Goal: Task Accomplishment & Management: Complete application form

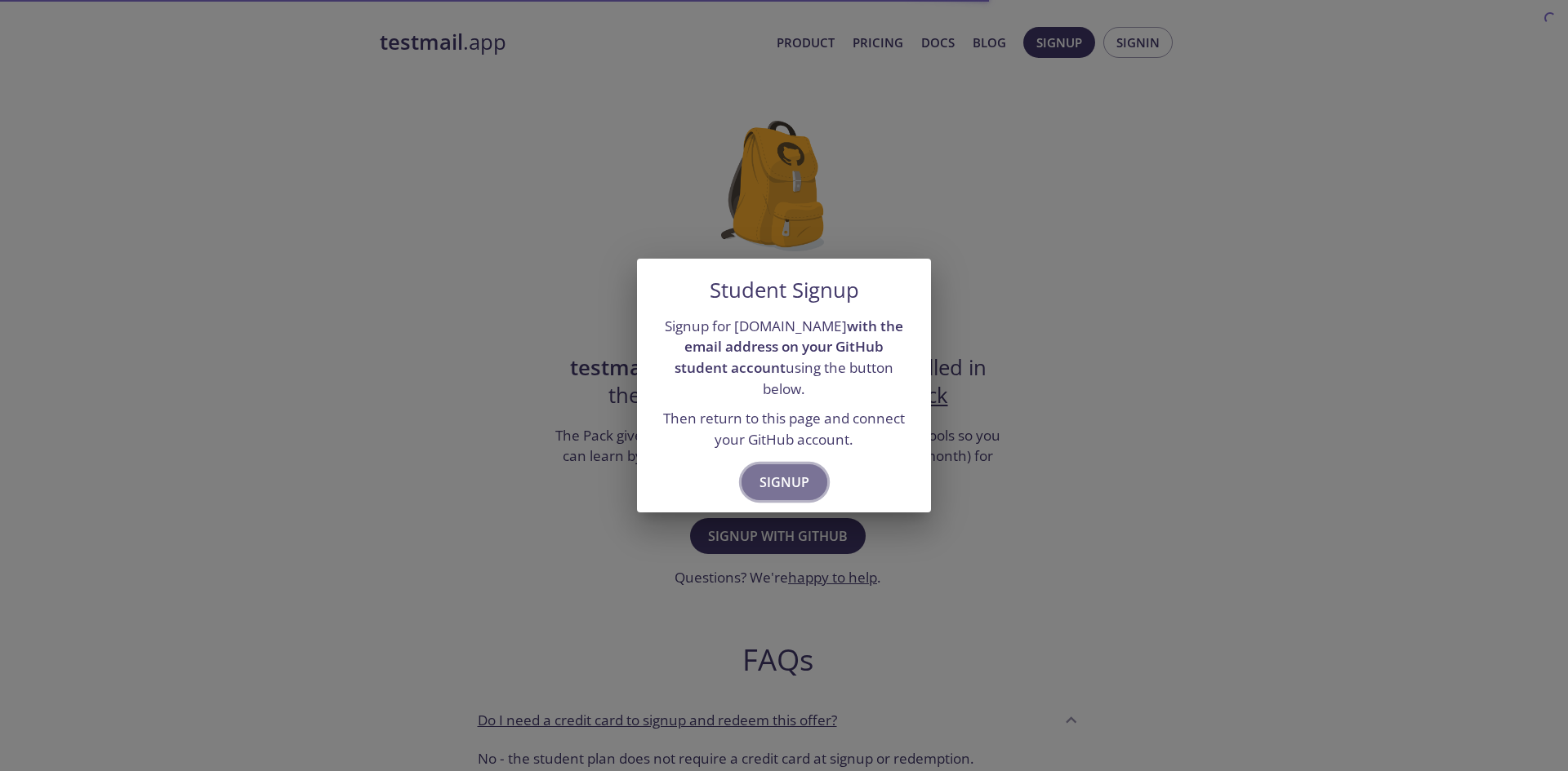
click at [803, 471] on span "Signup" at bounding box center [784, 483] width 50 height 23
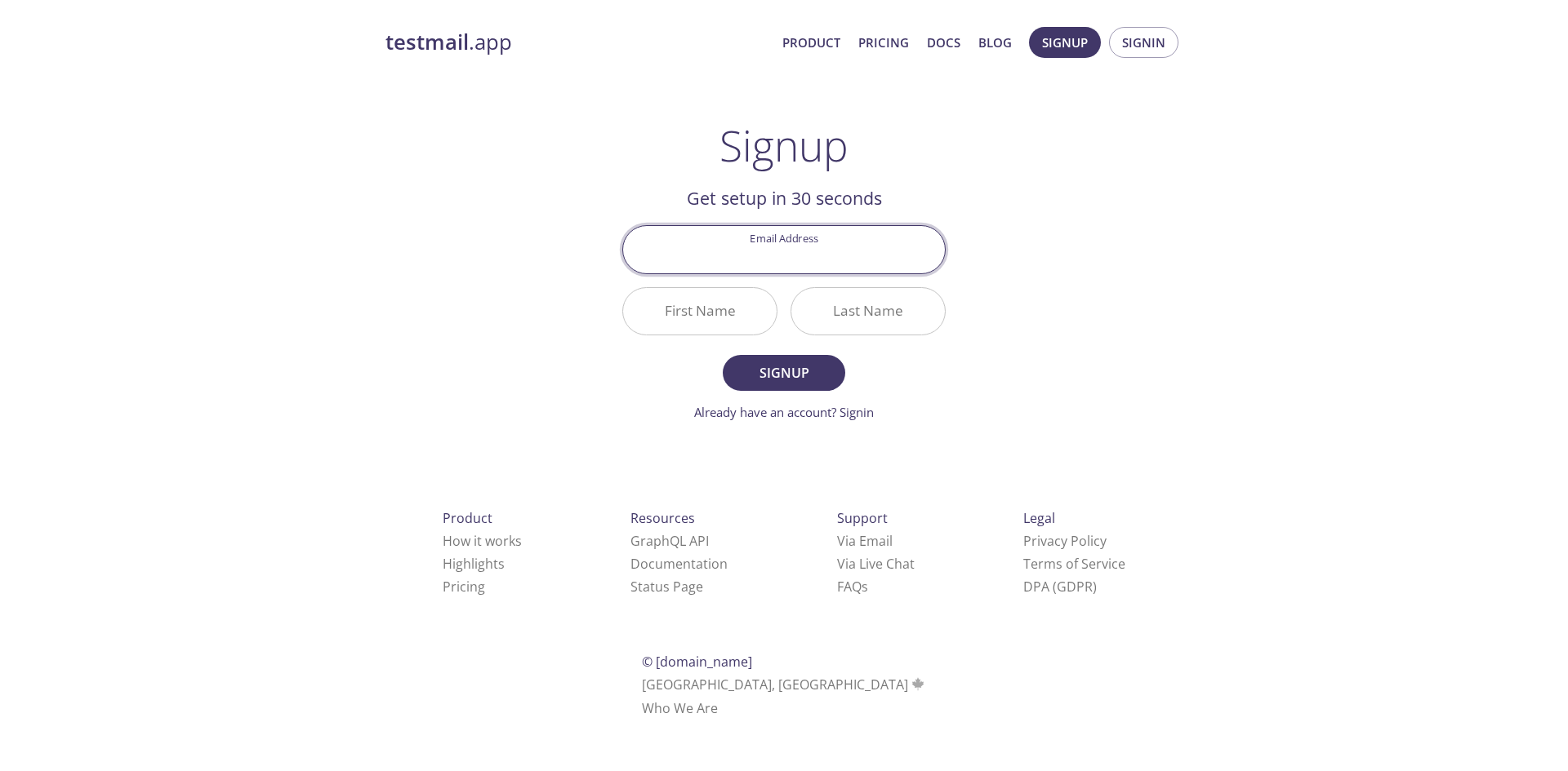
click at [805, 261] on input "Email Address" at bounding box center [784, 249] width 321 height 46
type input "[EMAIL_ADDRESS][DOMAIN_NAME]"
click at [701, 322] on input "First Name" at bounding box center [700, 311] width 154 height 46
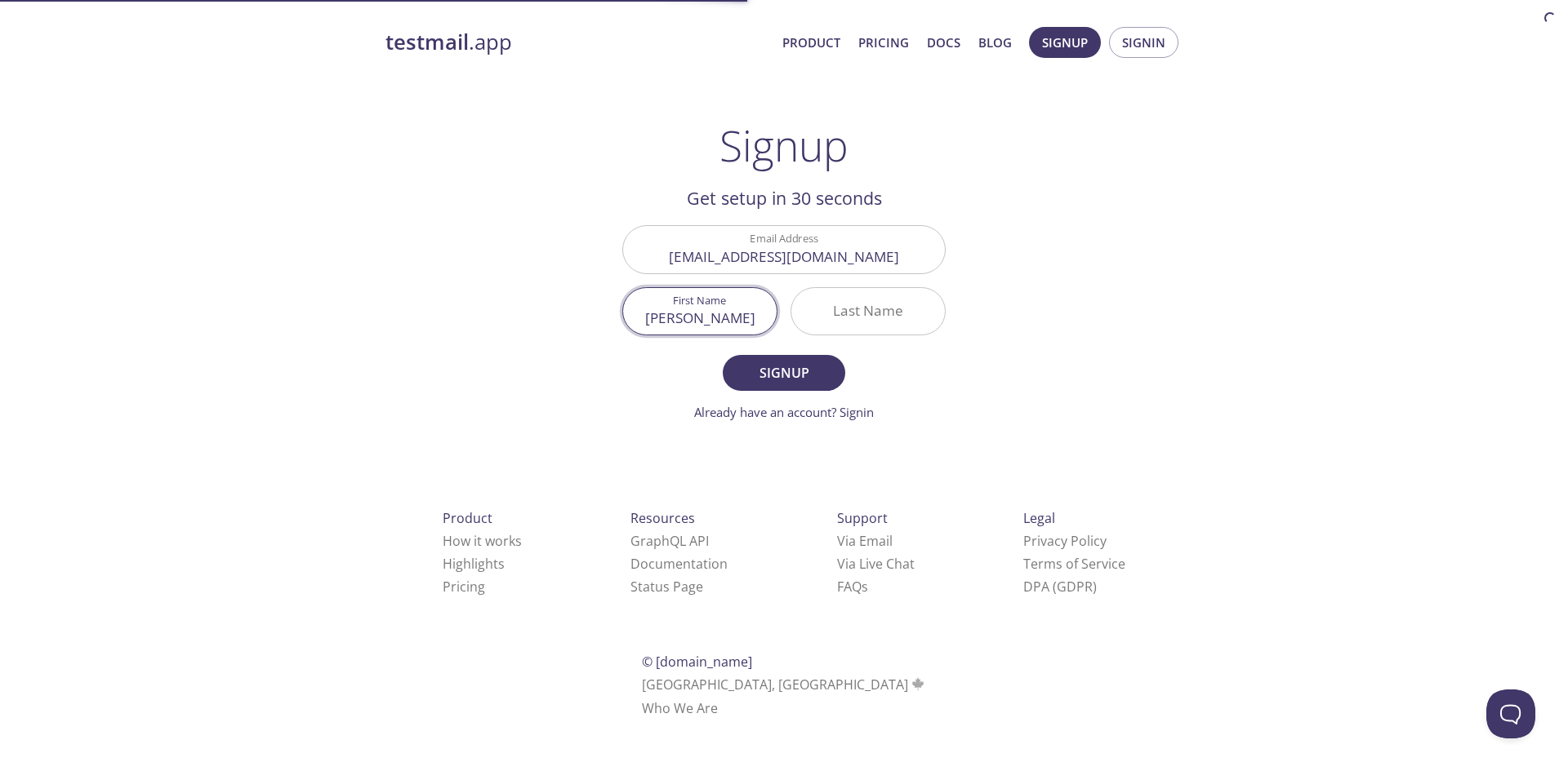
type input "[PERSON_NAME]"
click at [861, 317] on input "Last Name" at bounding box center [868, 311] width 154 height 46
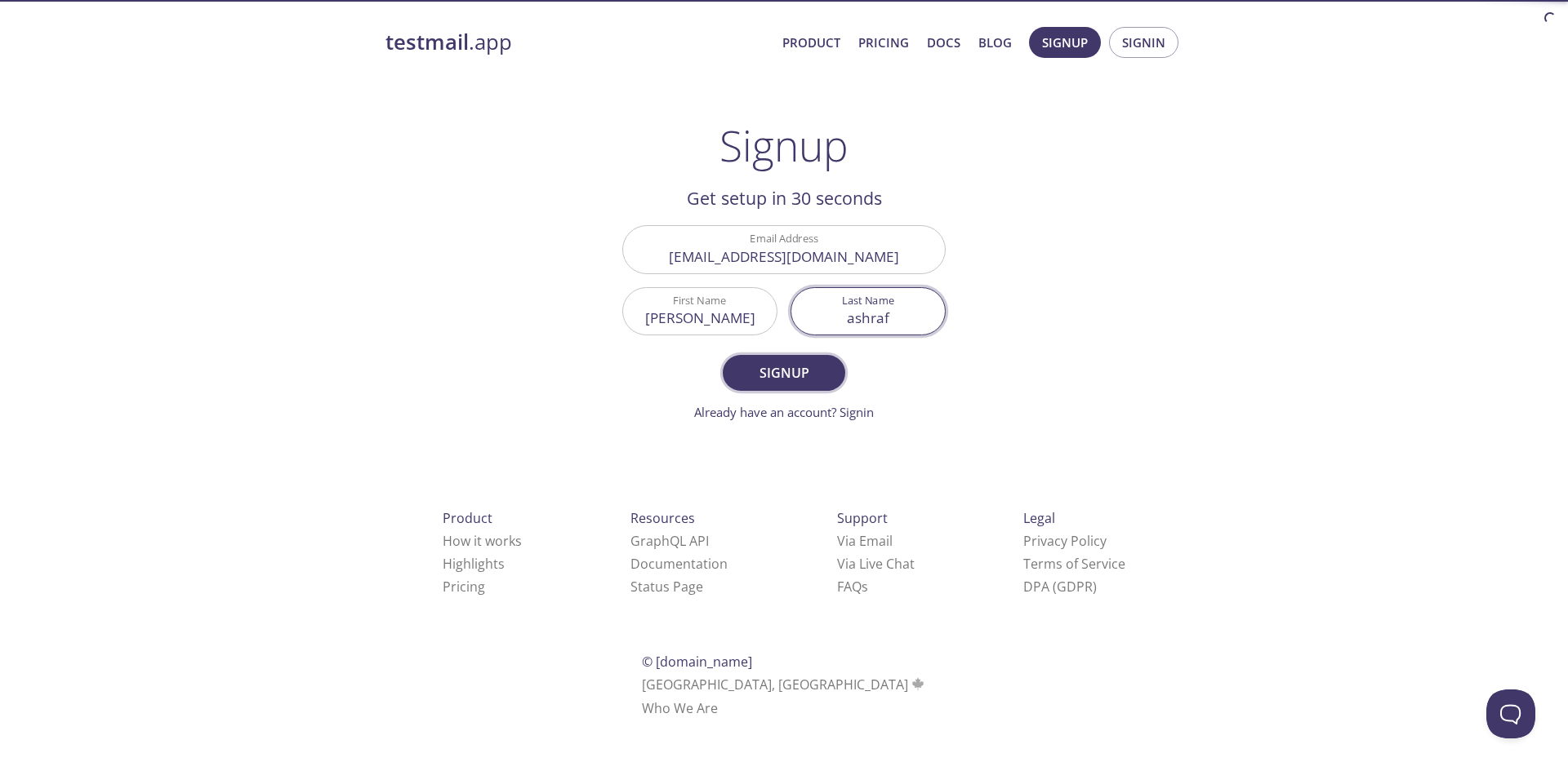
type input "ashraf"
click at [805, 386] on button "Signup" at bounding box center [783, 373] width 122 height 36
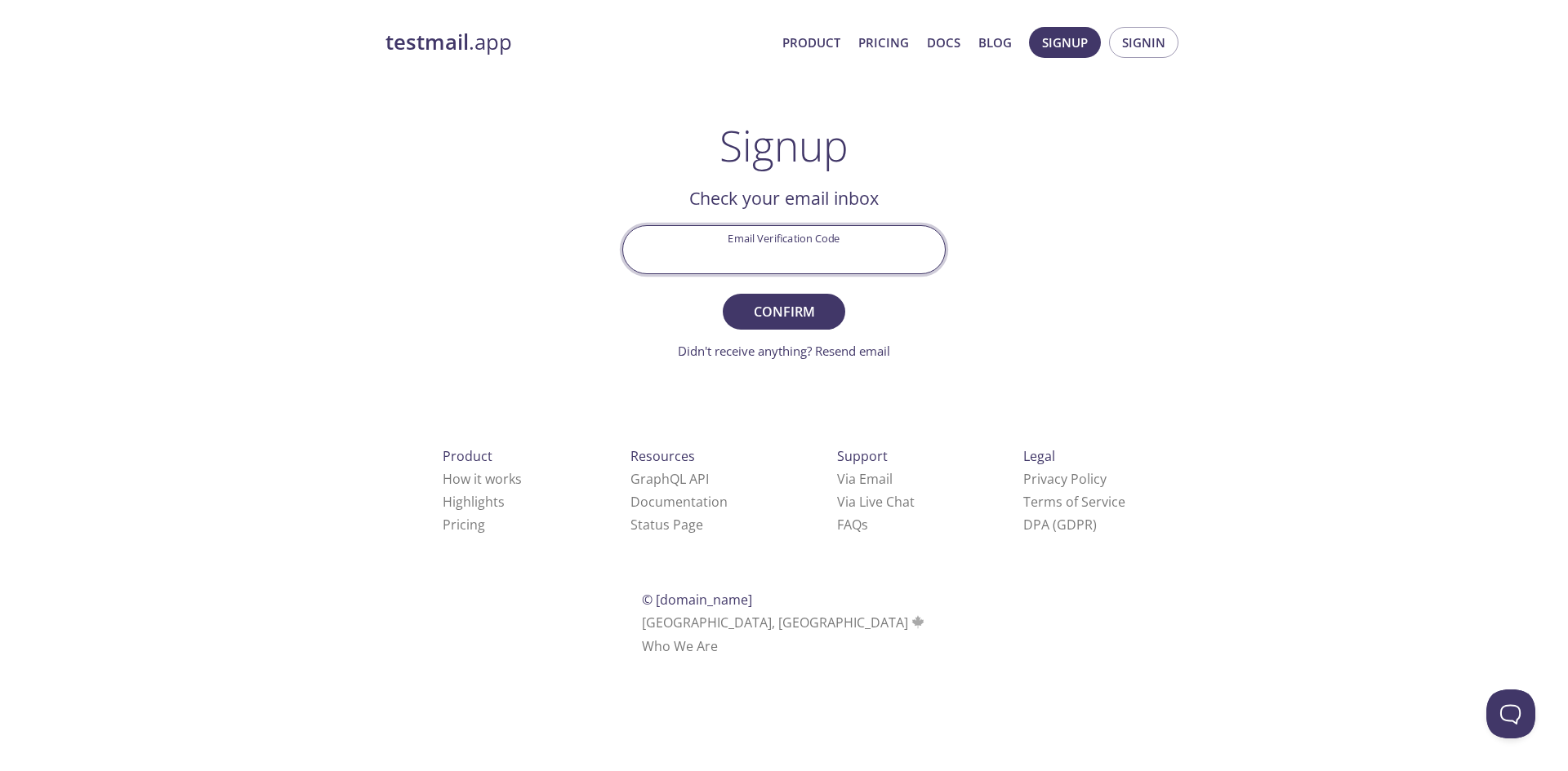
click at [785, 238] on input "Email Verification Code" at bounding box center [784, 249] width 321 height 46
paste input "3J5W9KC"
type input "3J5W9KC"
click at [837, 306] on button "Confirm" at bounding box center [783, 311] width 122 height 36
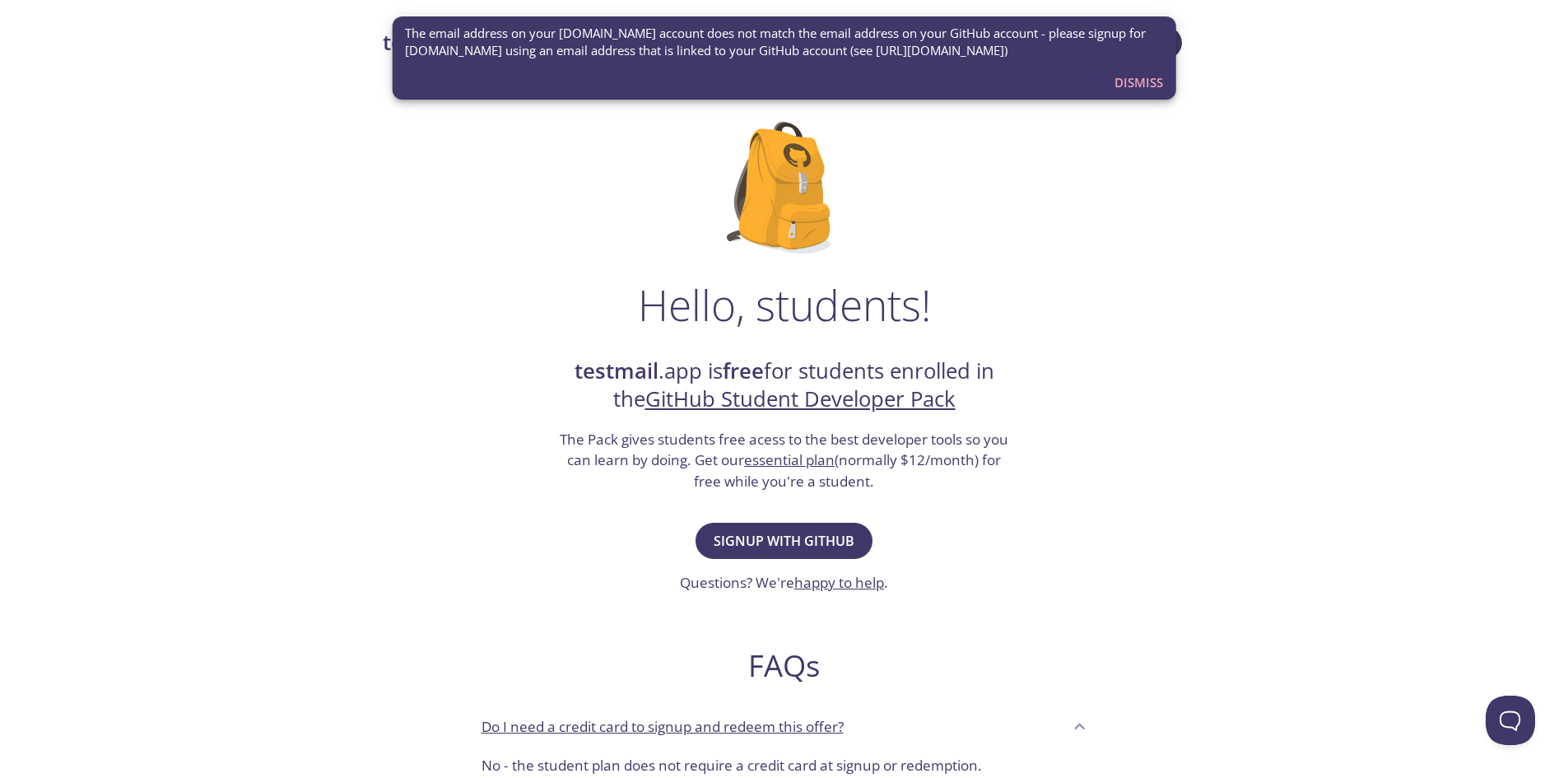
click at [1129, 85] on span "Dismiss" at bounding box center [1139, 83] width 49 height 22
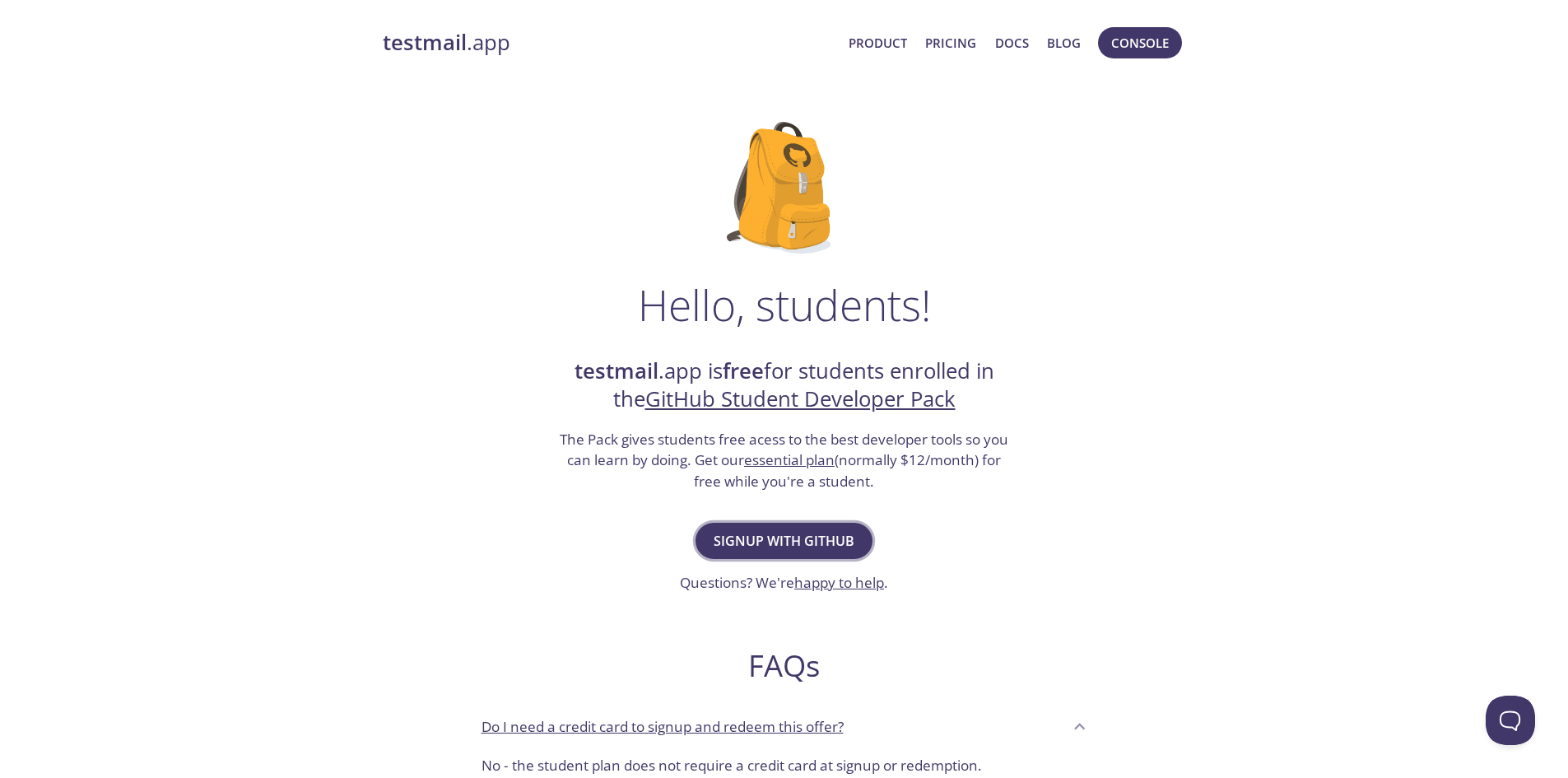
click at [778, 538] on span "Signup with GitHub" at bounding box center [784, 541] width 140 height 23
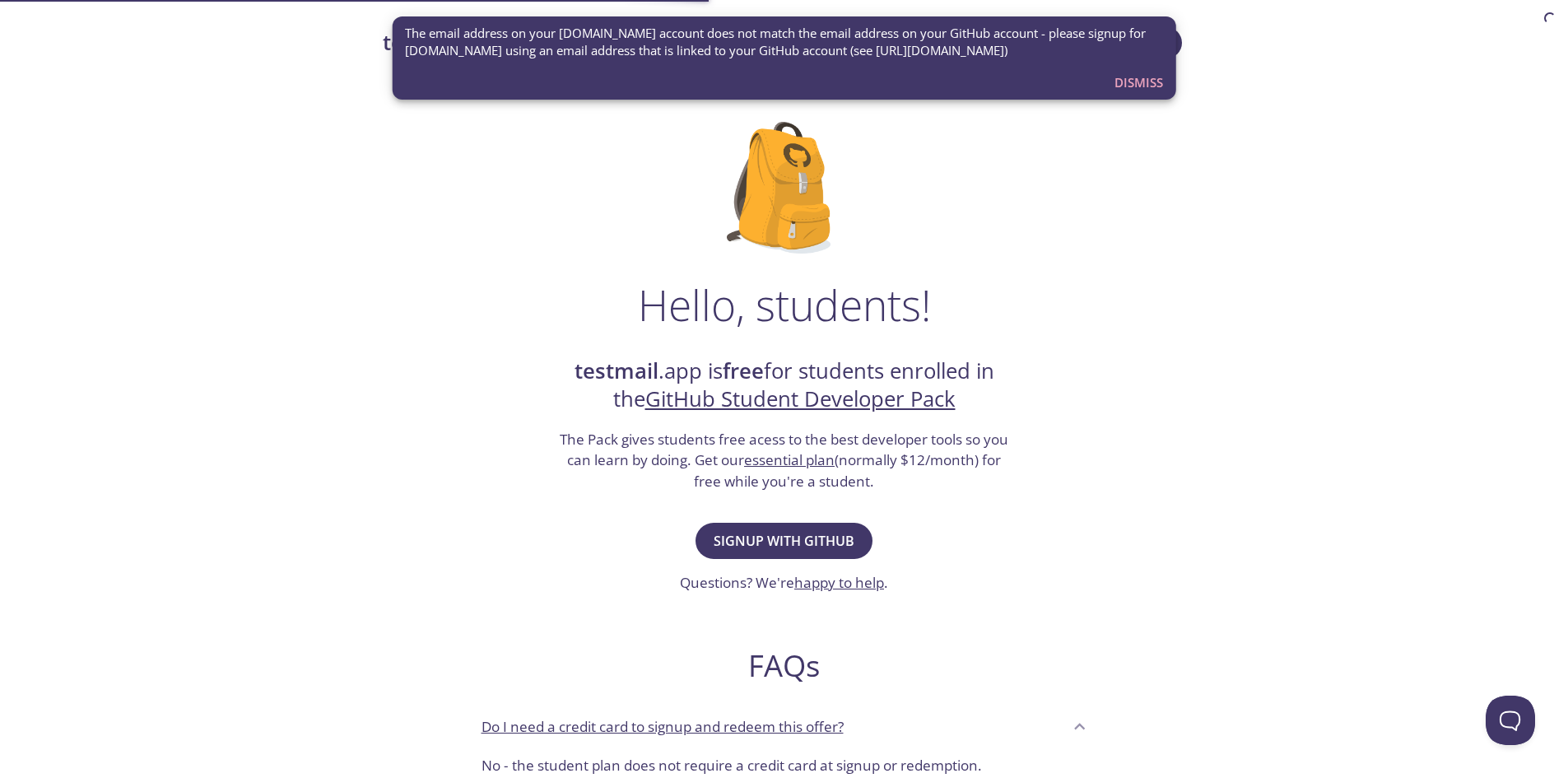
click at [1137, 74] on span "Dismiss" at bounding box center [1139, 83] width 49 height 22
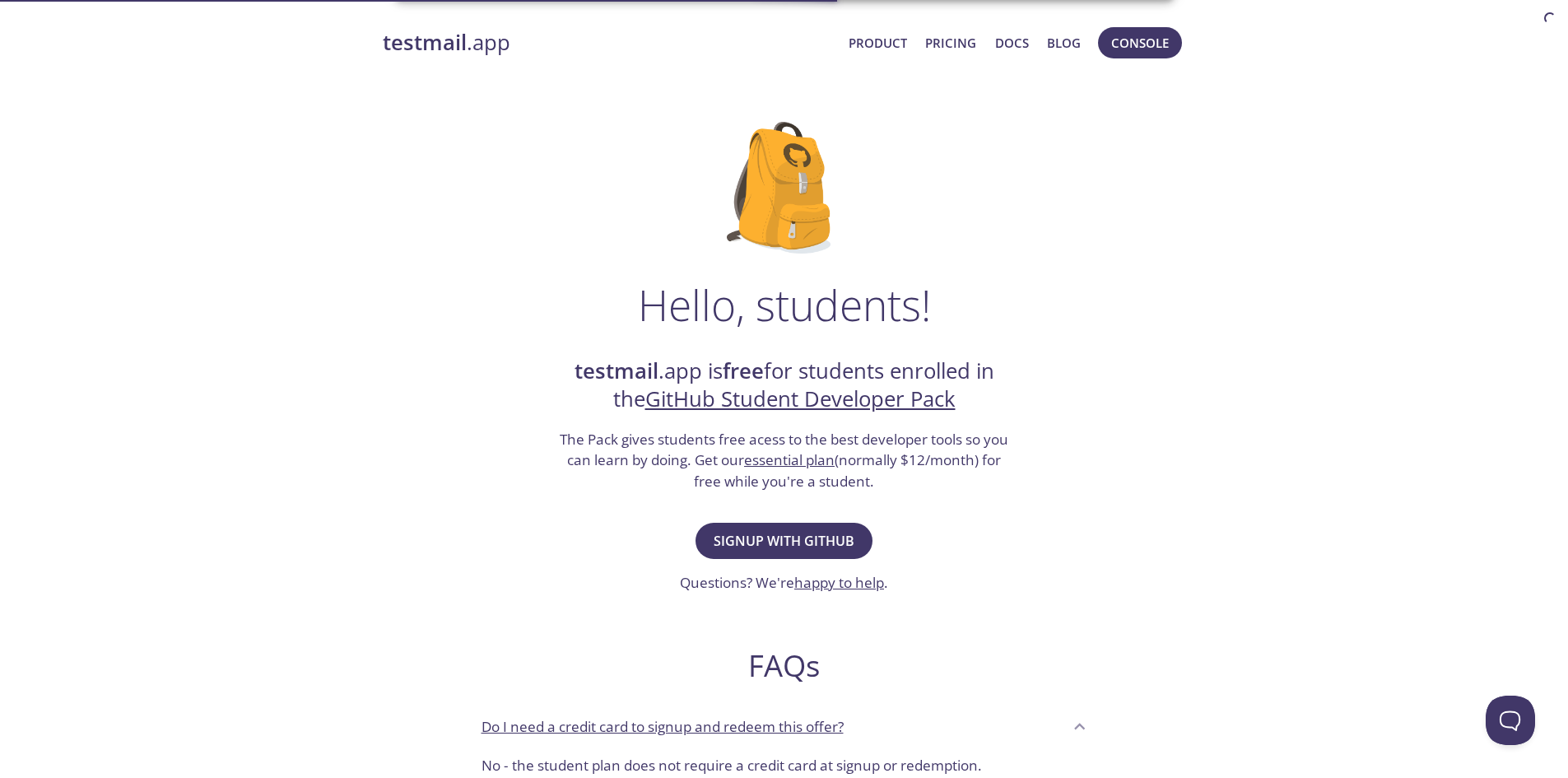
click at [1158, 50] on div "testmail .app Product Pricing Docs Blog Console Hello, students! testmail .app …" at bounding box center [784, 731] width 1568 height 1431
click at [1157, 34] on span "Console" at bounding box center [1140, 43] width 58 height 22
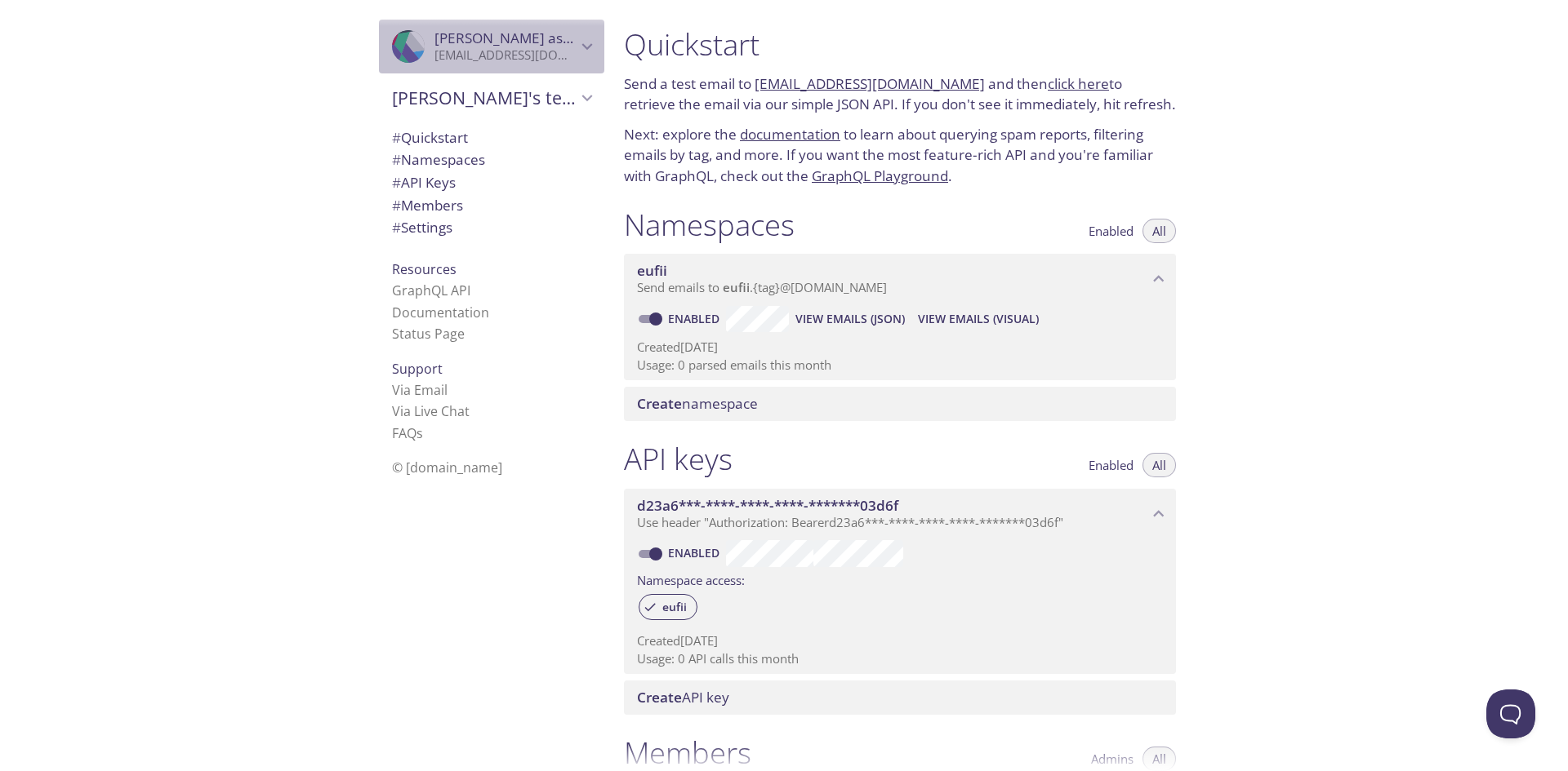
click at [542, 45] on span "[PERSON_NAME]" at bounding box center [505, 38] width 142 height 18
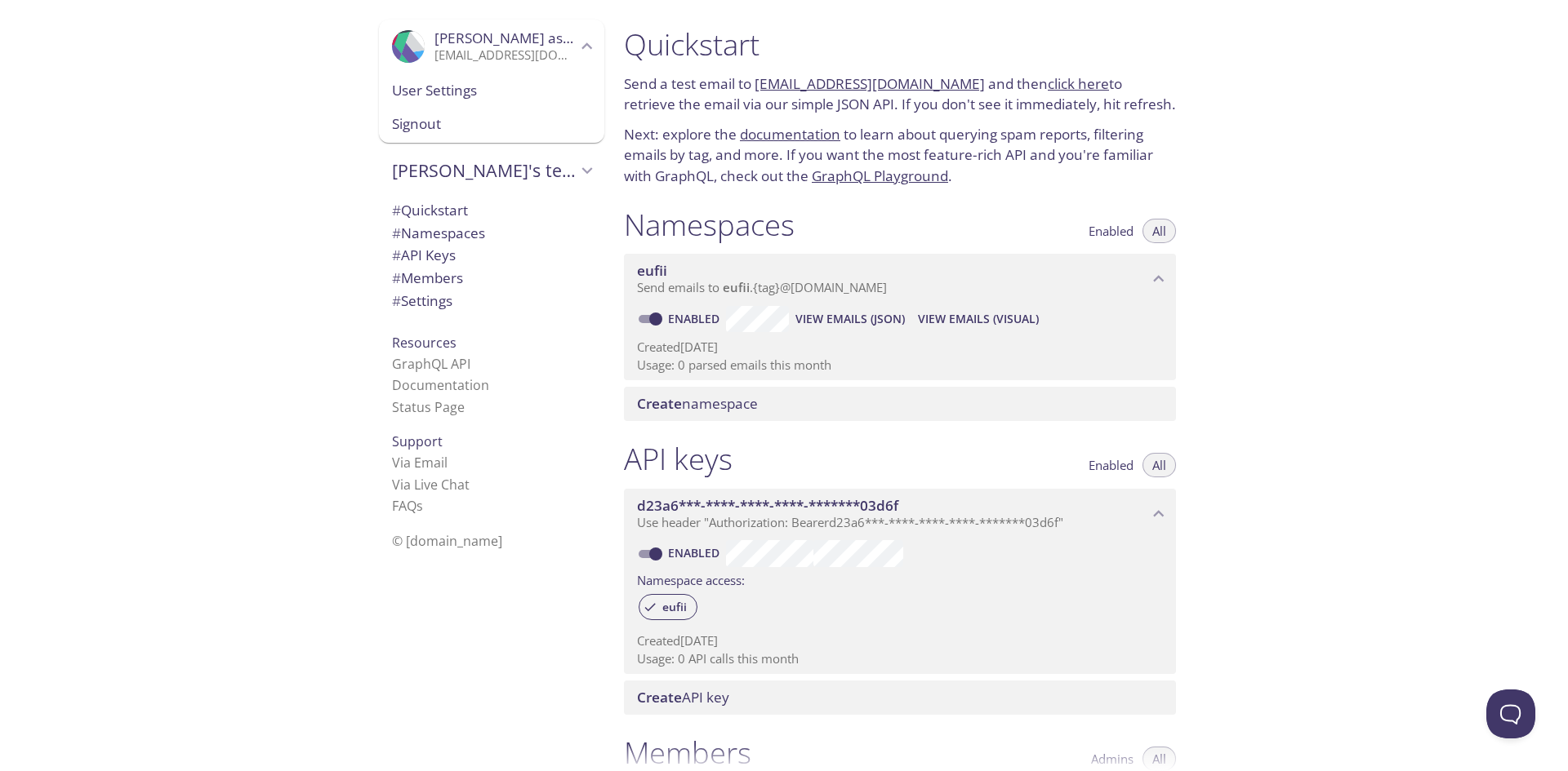
click at [437, 128] on span "Signout" at bounding box center [491, 124] width 199 height 21
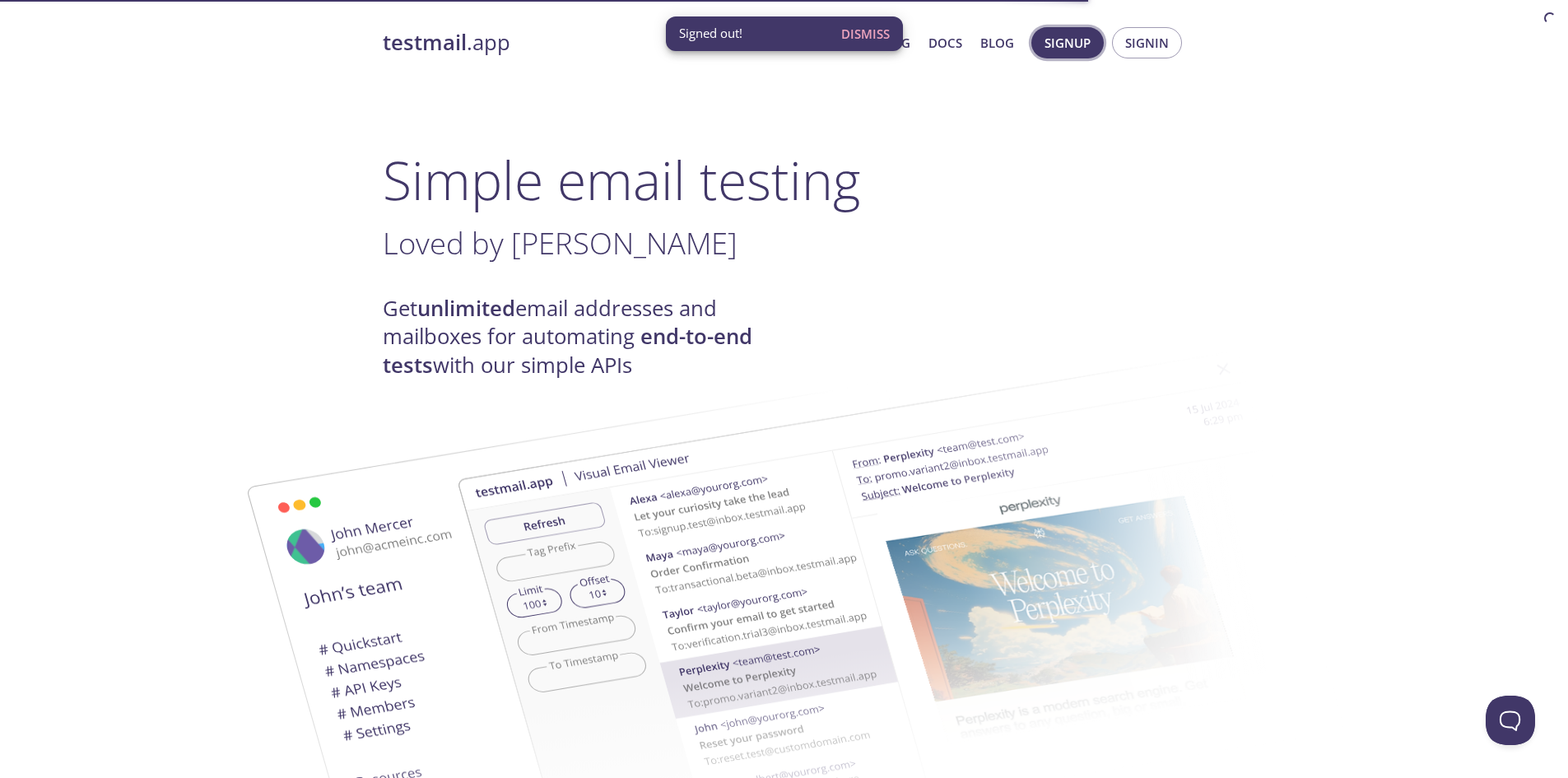
click at [1073, 53] on span "Signup" at bounding box center [1067, 43] width 46 height 22
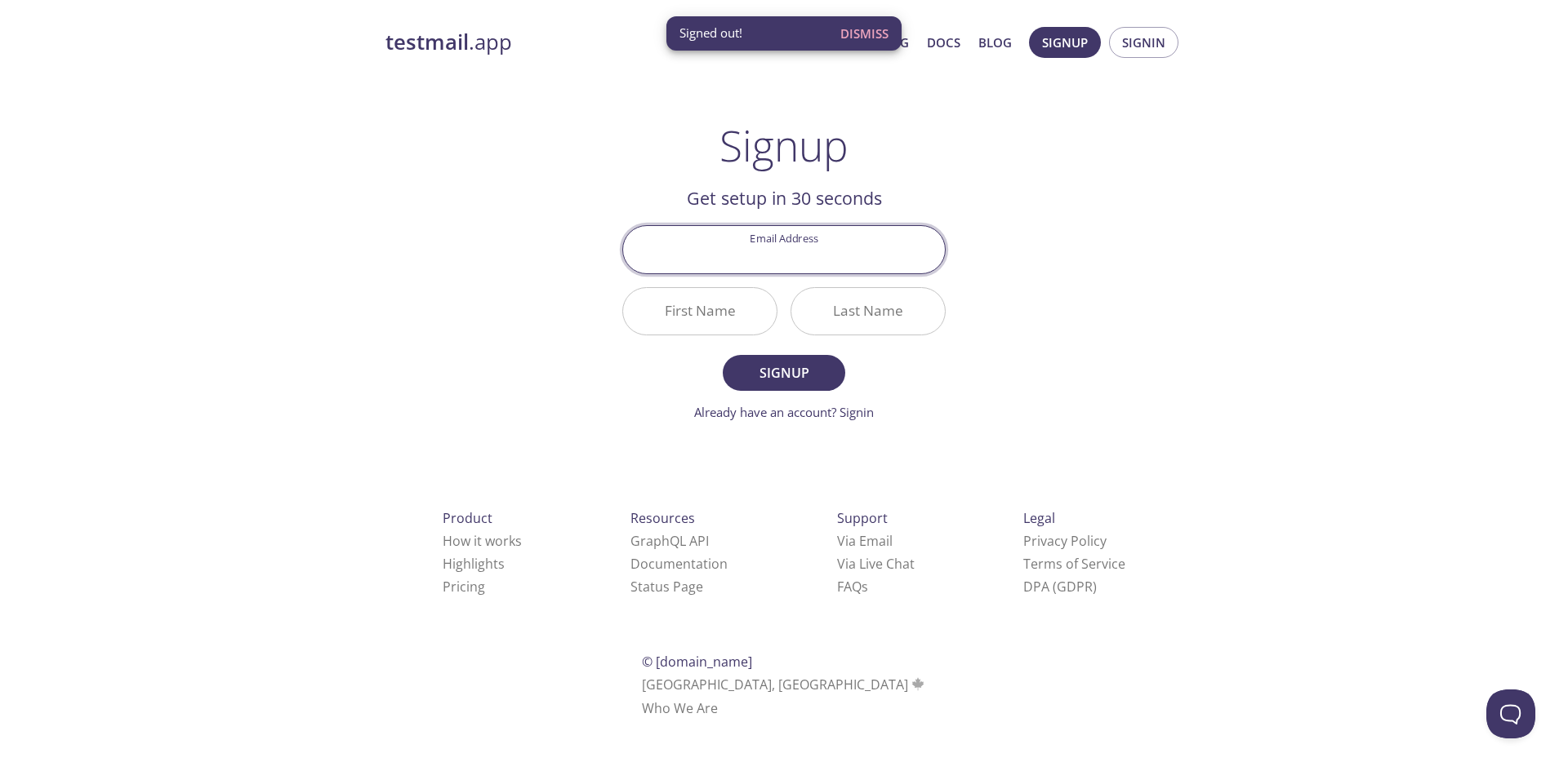
click at [820, 251] on input "Email Address" at bounding box center [784, 249] width 321 height 46
type input "[EMAIL_ADDRESS][DOMAIN_NAME]"
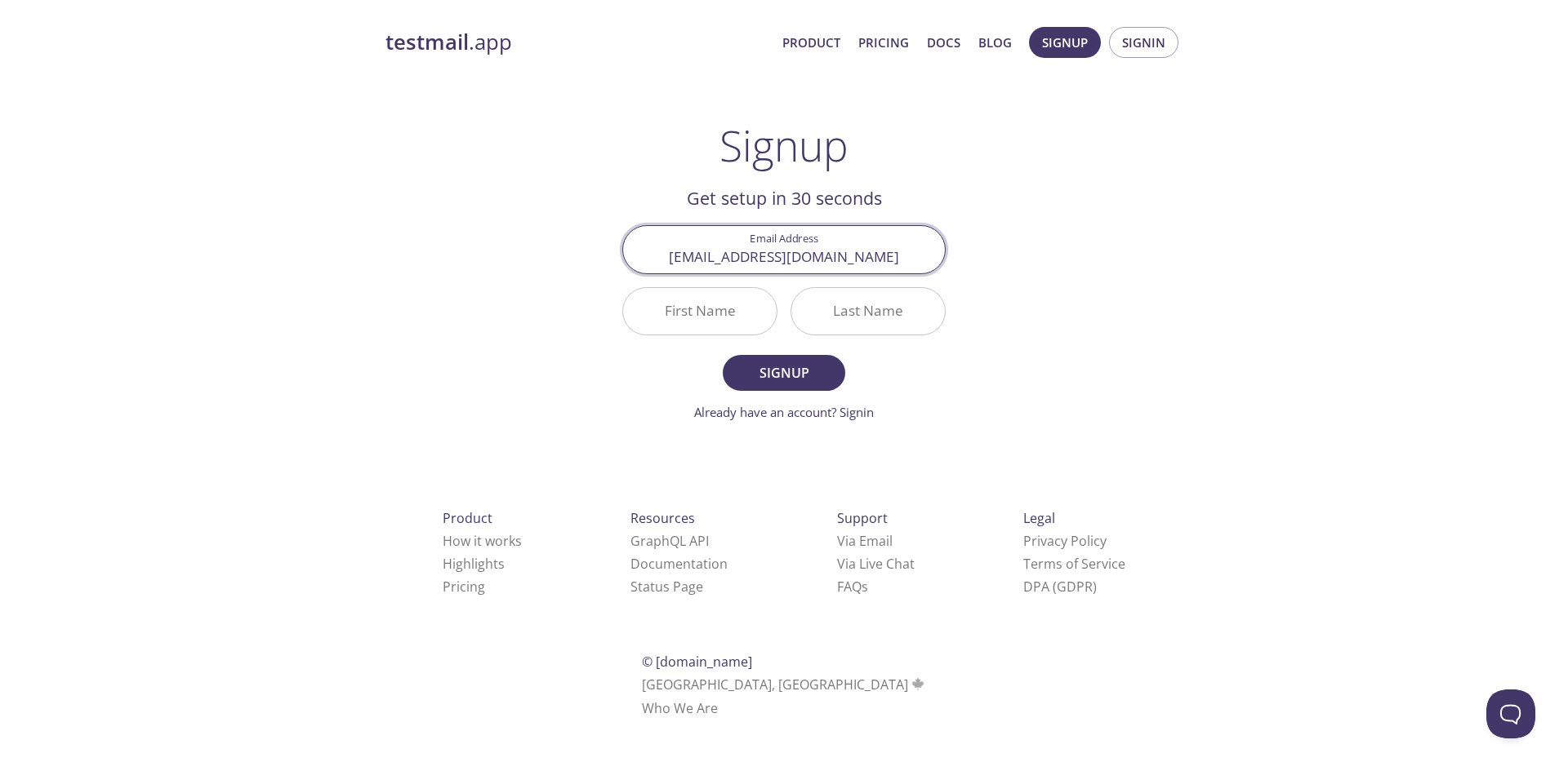
click at [713, 302] on input "First Name" at bounding box center [700, 311] width 154 height 46
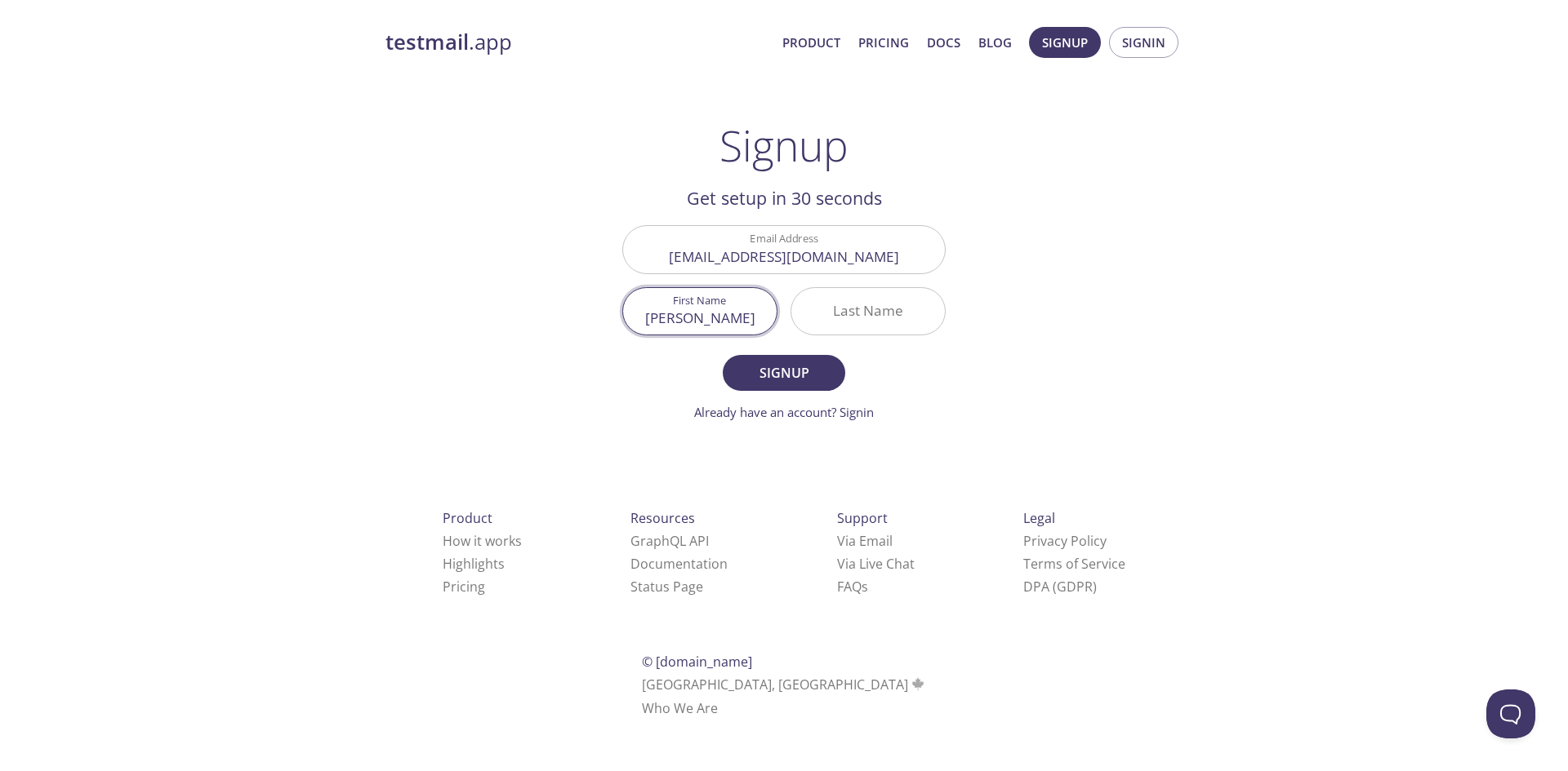
type input "[PERSON_NAME]"
type input "ahraf"
click at [722, 355] on button "Signup" at bounding box center [783, 373] width 122 height 36
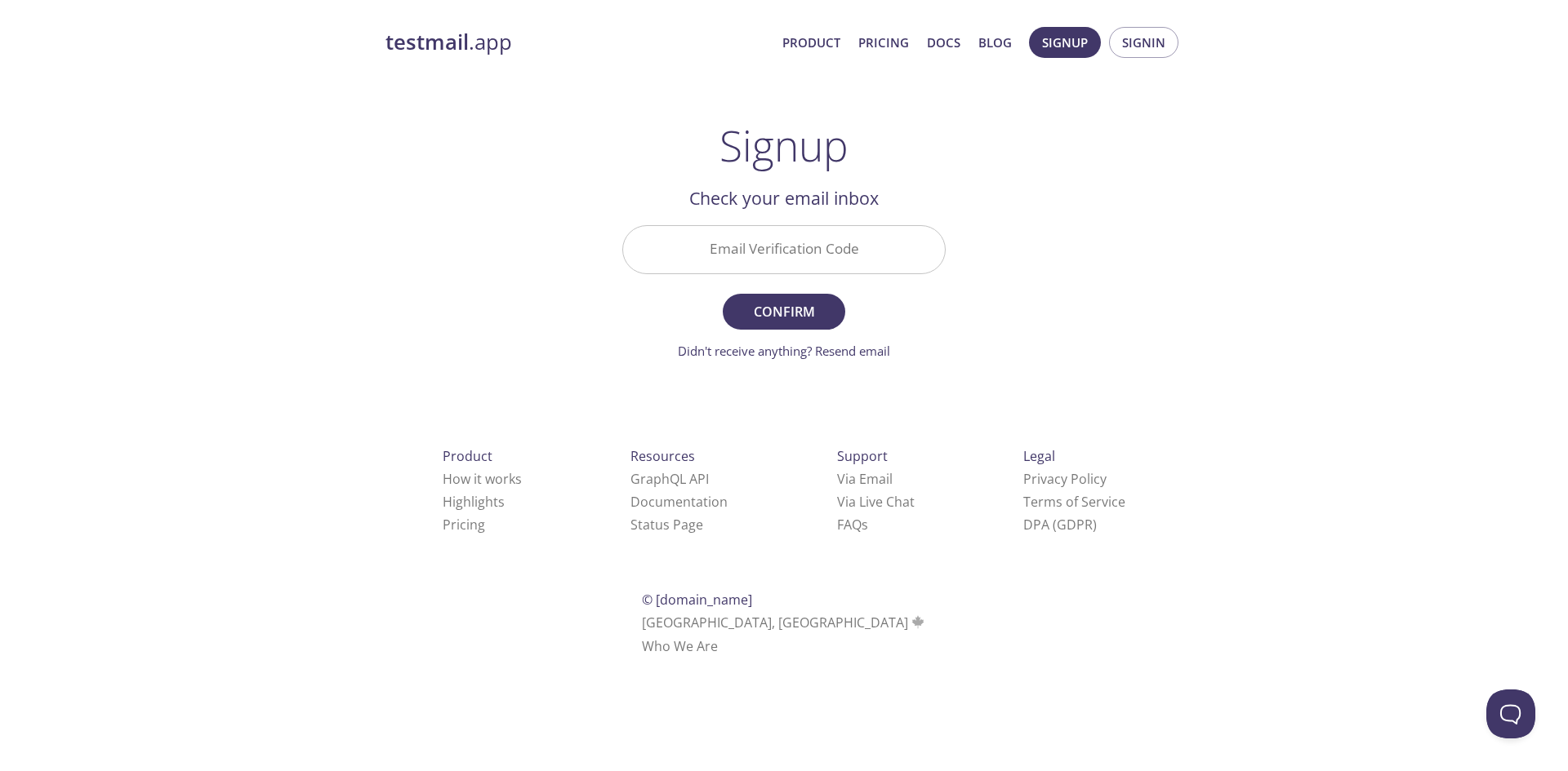
click at [788, 255] on input "Email Verification Code" at bounding box center [784, 249] width 321 height 46
paste input "36HK6FA"
type input "36HK6FA"
click at [807, 313] on span "Confirm" at bounding box center [783, 311] width 87 height 23
